Goal: Transaction & Acquisition: Purchase product/service

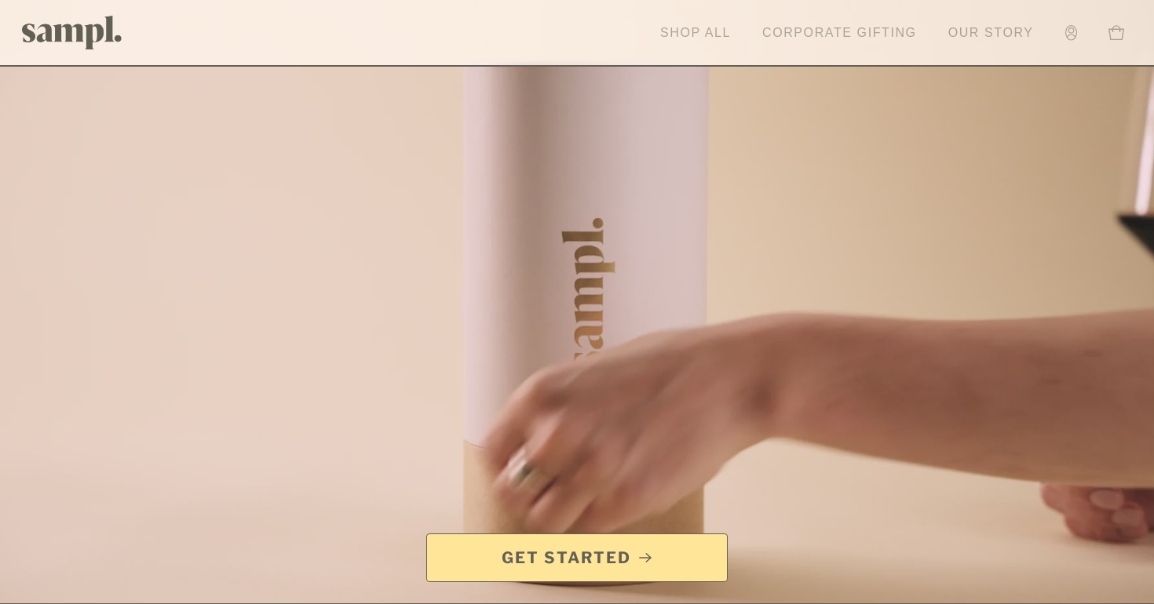
click at [712, 34] on link "Shop All" at bounding box center [695, 33] width 86 height 35
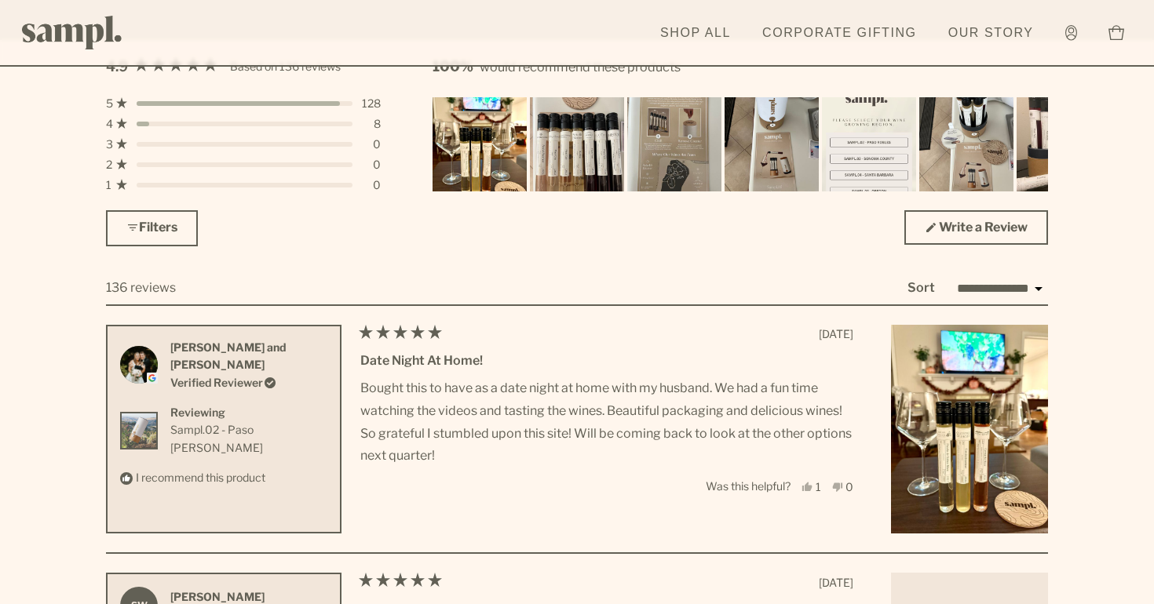
scroll to position [4444, 0]
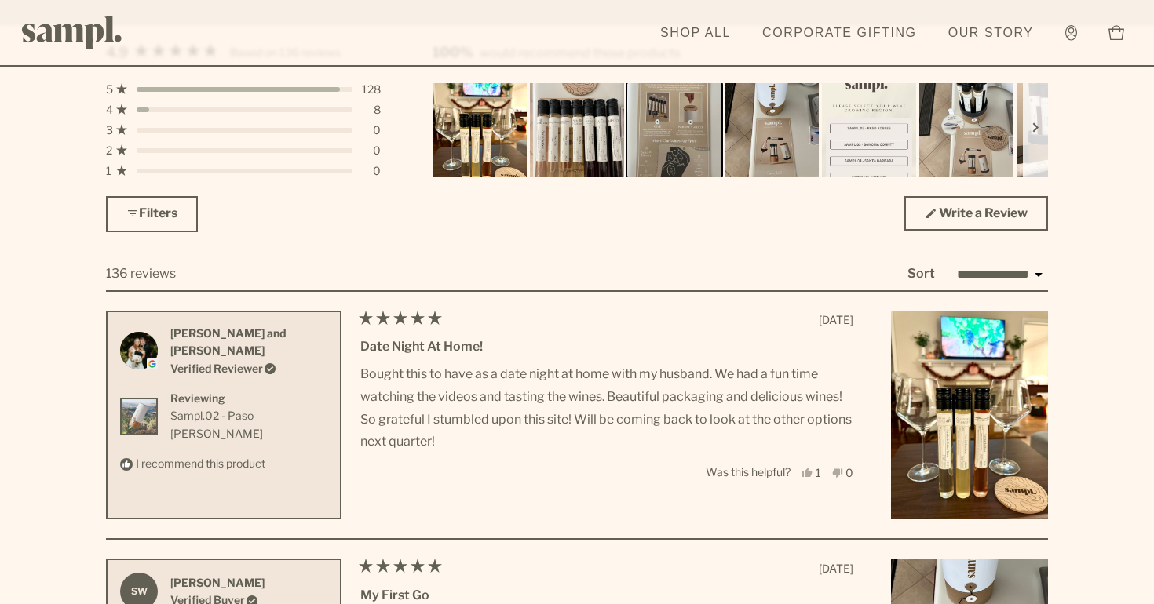
click at [658, 141] on img "Carousel of customer-uploaded media. Press left and right arrows to navigate. P…" at bounding box center [674, 130] width 99 height 99
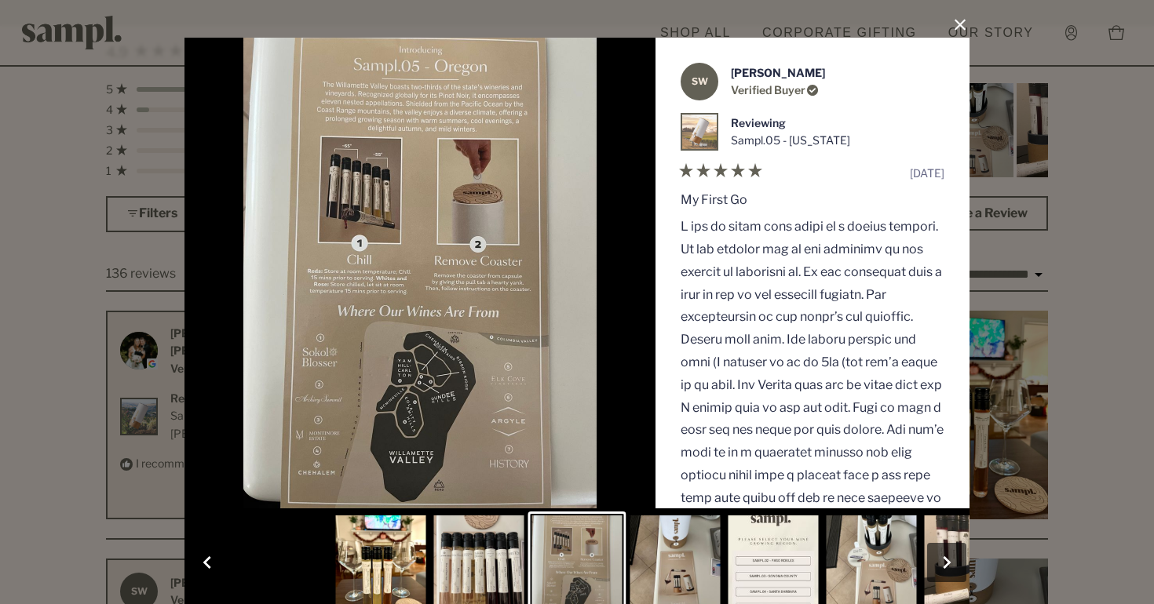
click at [487, 563] on button "Slide 2" at bounding box center [479, 563] width 98 height 102
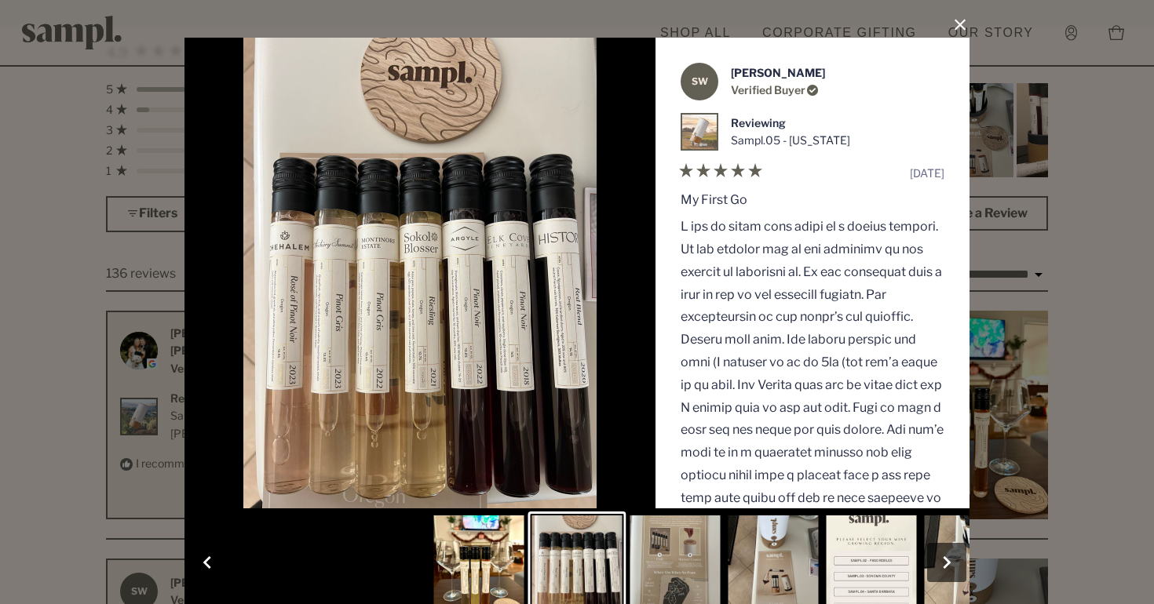
click at [471, 565] on button "Slide 1" at bounding box center [479, 563] width 98 height 102
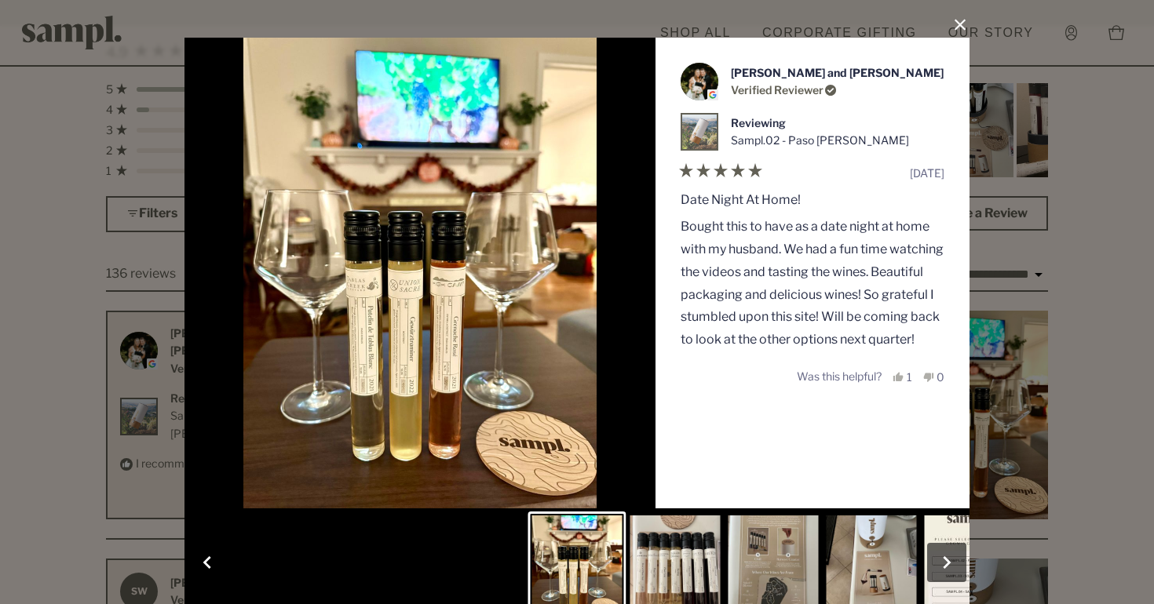
click at [778, 566] on button "Slide 3" at bounding box center [774, 563] width 98 height 102
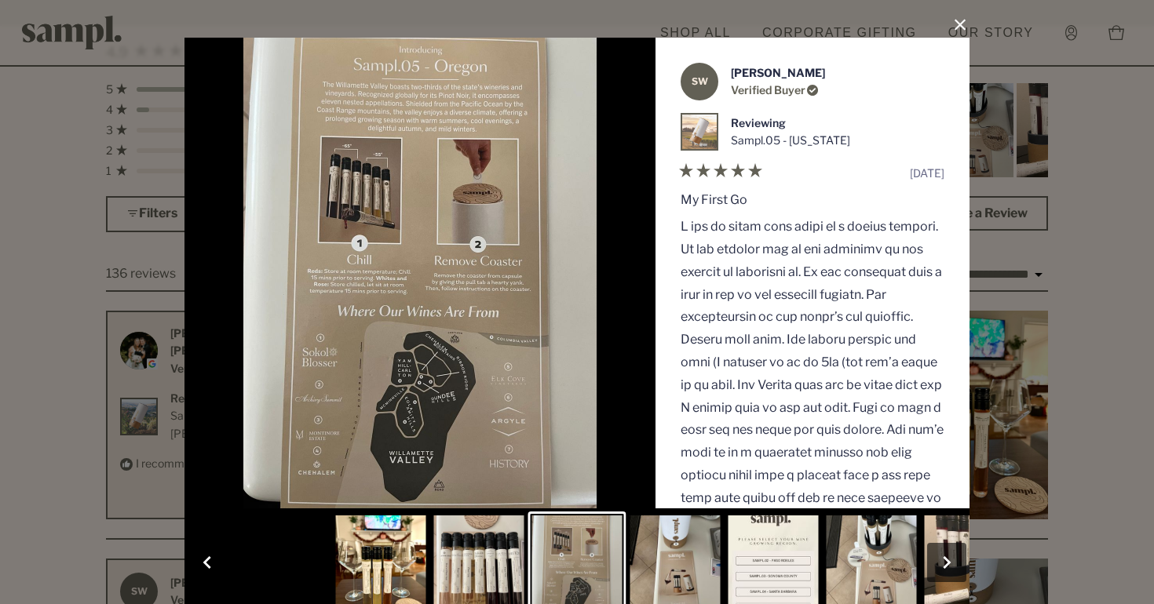
click at [690, 560] on button "Slide 4" at bounding box center [675, 563] width 98 height 102
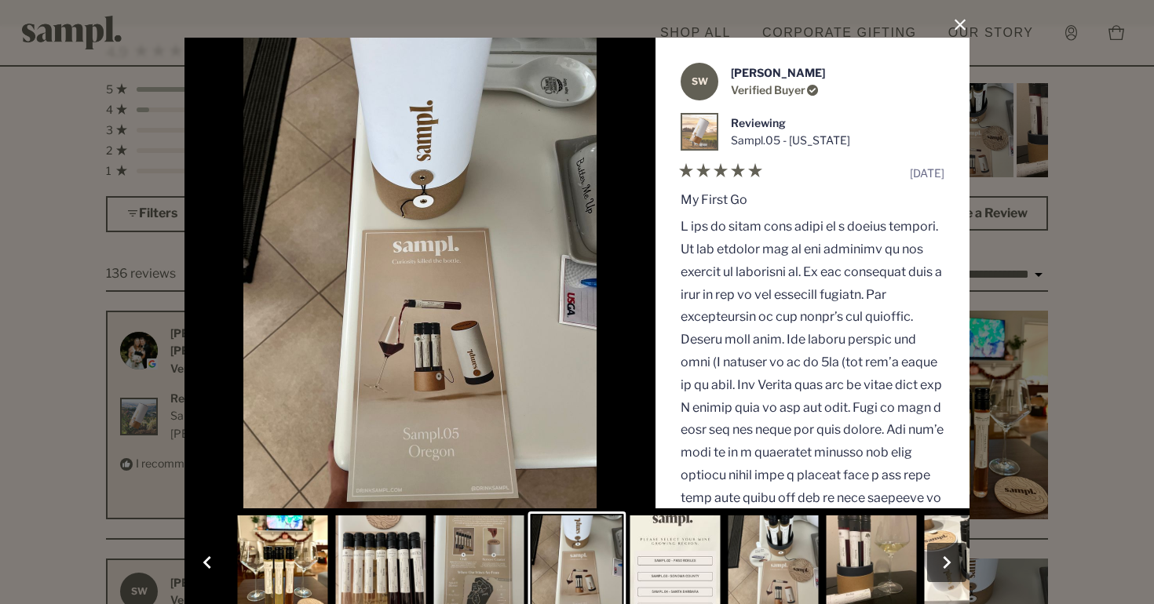
click at [696, 563] on button "Slide 5" at bounding box center [675, 563] width 98 height 102
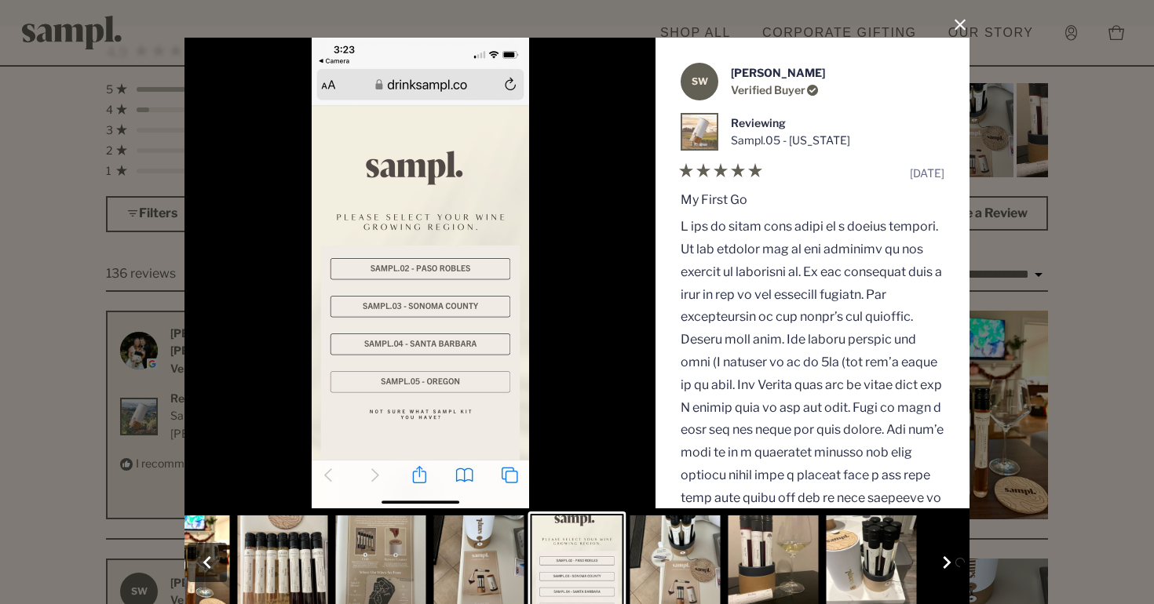
click at [699, 564] on button "Slide 6" at bounding box center [675, 563] width 98 height 102
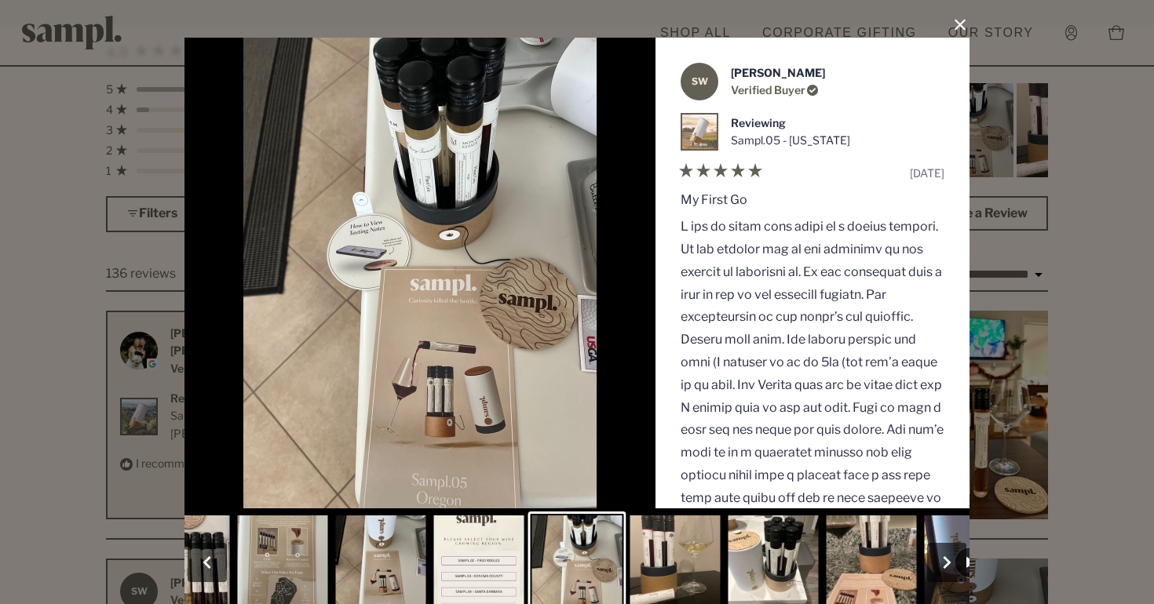
click at [704, 565] on button "Slide 7" at bounding box center [675, 563] width 98 height 102
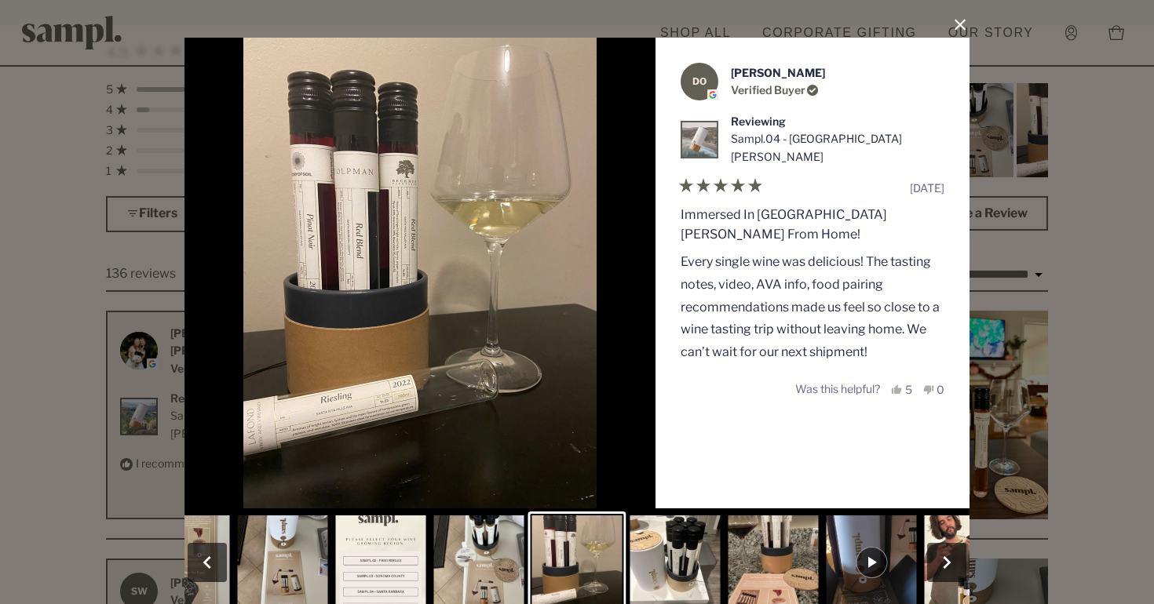
click at [709, 565] on button "Slide 8" at bounding box center [675, 563] width 98 height 102
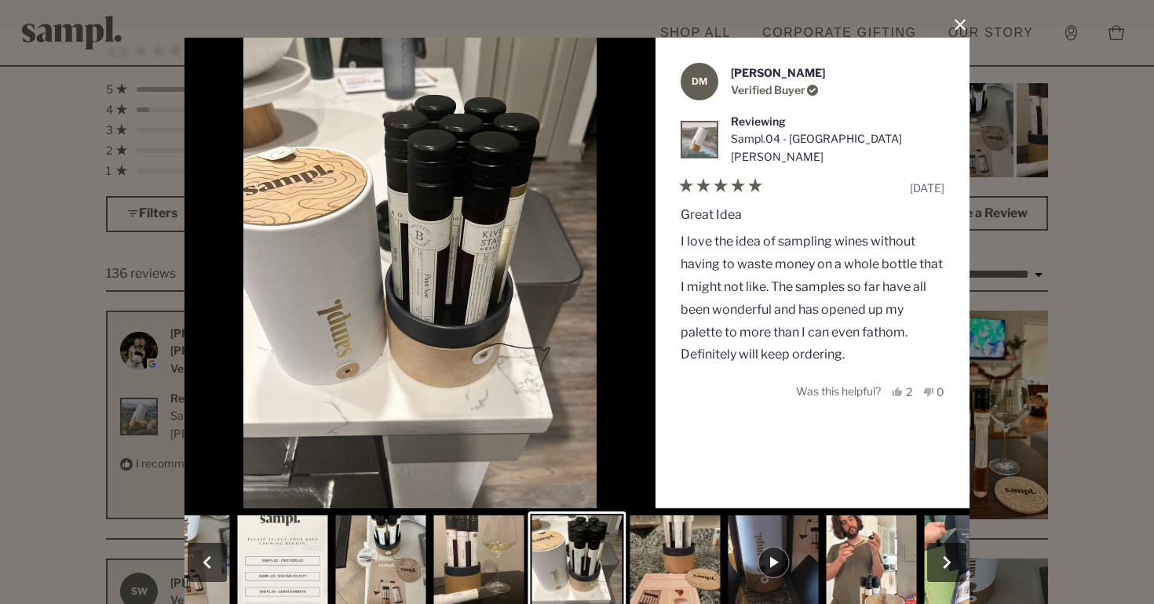
click at [709, 565] on button "Slide 9" at bounding box center [675, 563] width 98 height 102
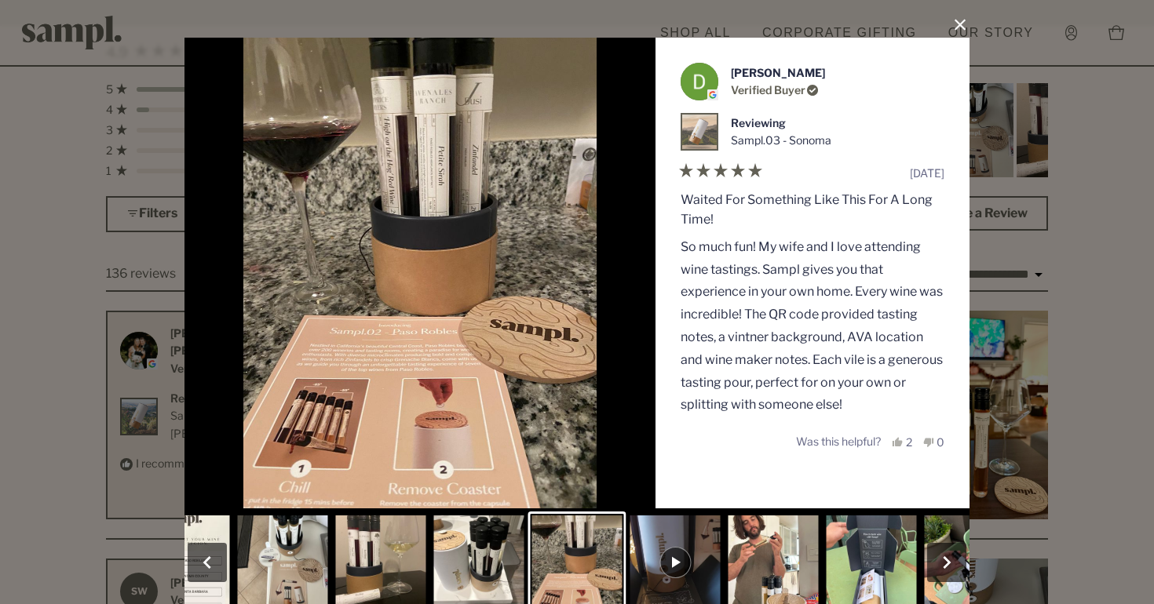
click at [1088, 116] on div "User Media and Reviews Gallery DO [PERSON_NAME] Verified Buyer Reviewing Sampl.…" at bounding box center [577, 302] width 1154 height 604
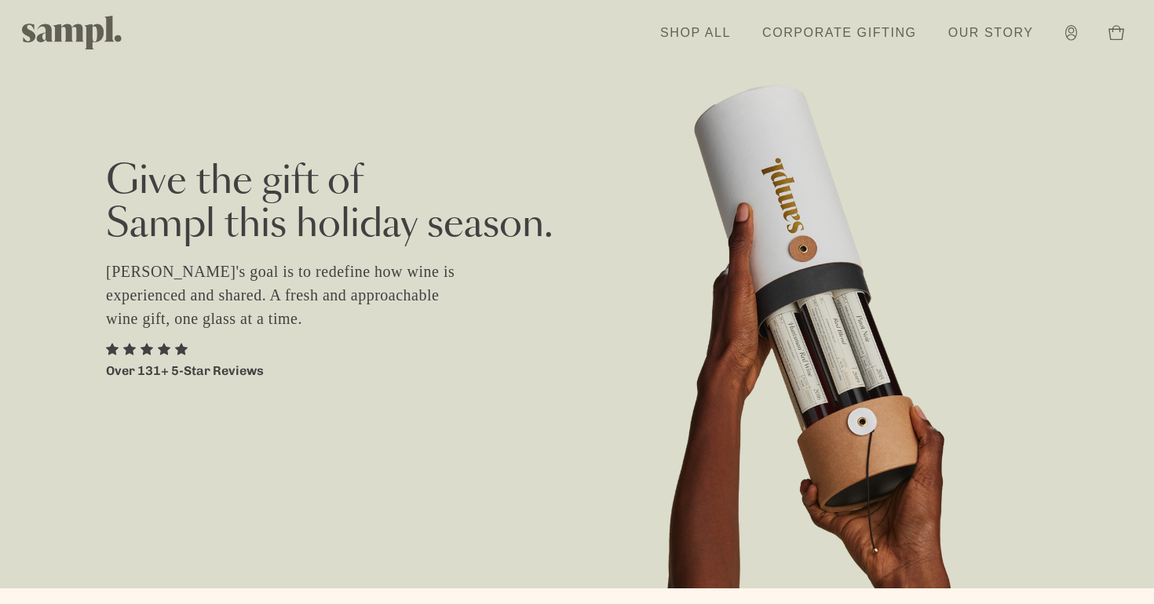
scroll to position [0, 0]
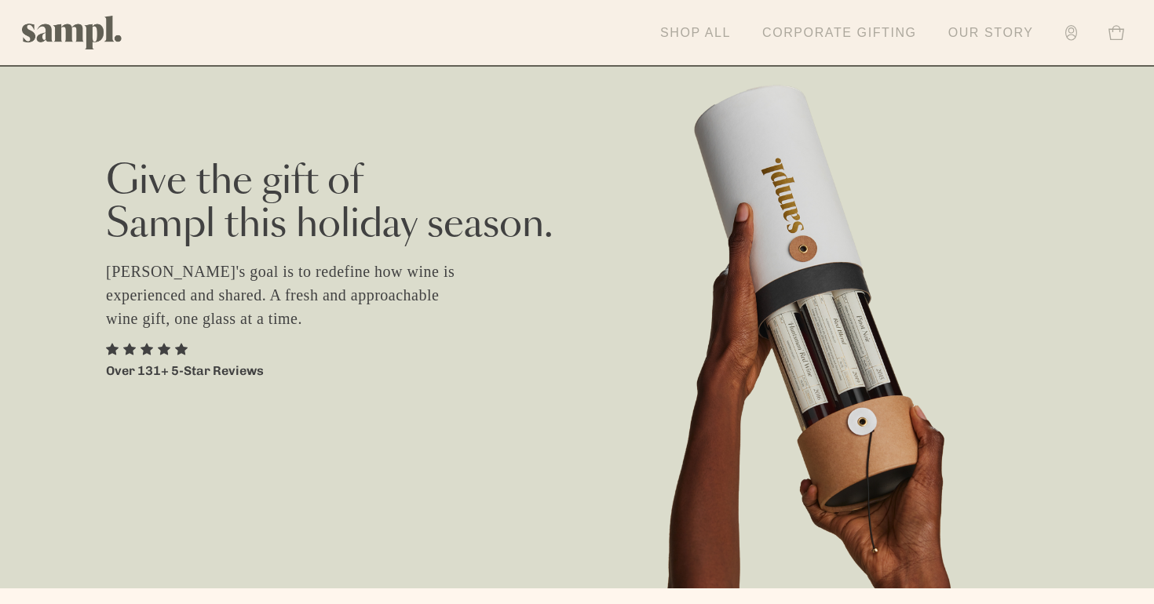
click at [710, 33] on link "Shop All" at bounding box center [695, 33] width 86 height 35
